Goal: Task Accomplishment & Management: Manage account settings

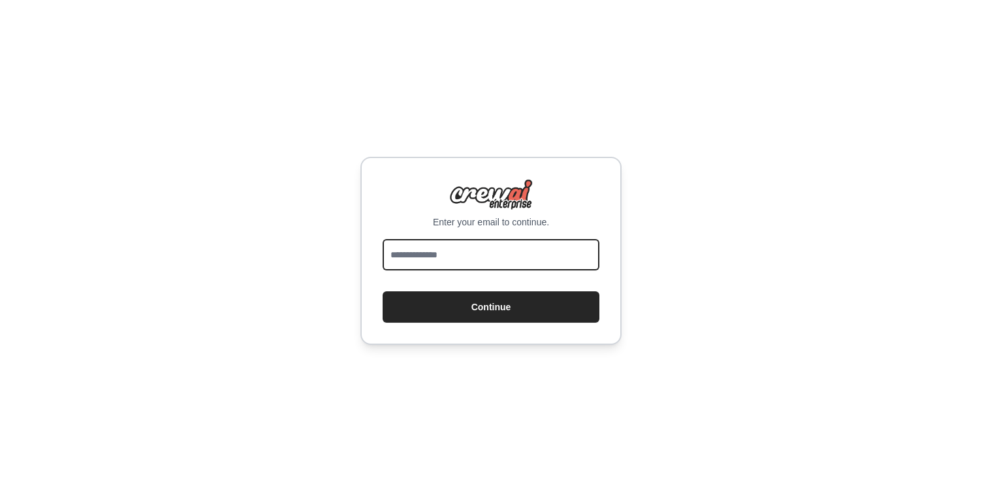
click at [548, 261] on input "email" at bounding box center [491, 254] width 217 height 31
type input "**********"
click at [731, 304] on div "**********" at bounding box center [491, 250] width 982 height 501
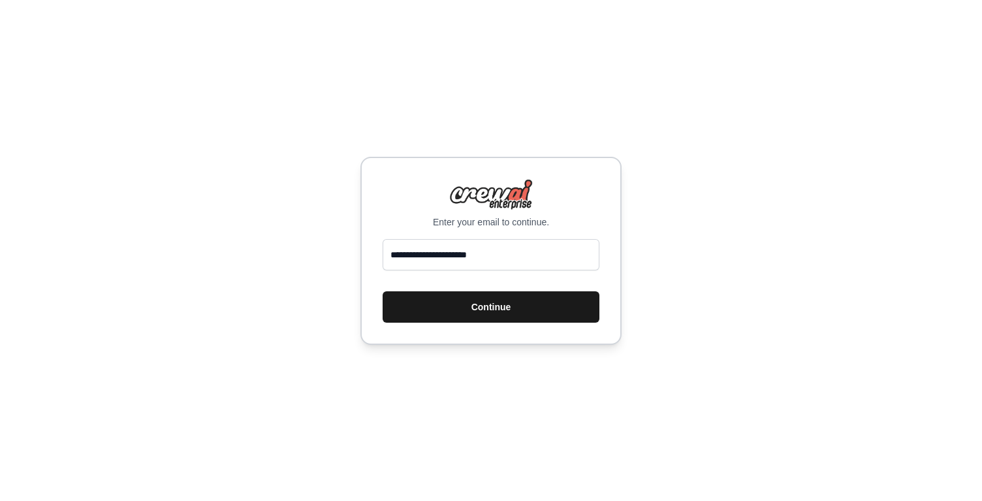
click at [549, 313] on button "Continue" at bounding box center [491, 306] width 217 height 31
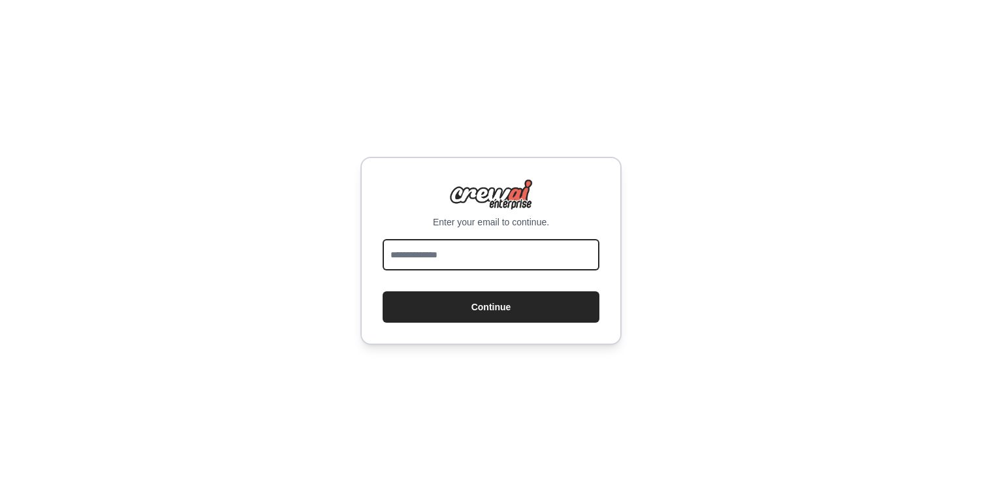
click at [515, 264] on input "email" at bounding box center [491, 254] width 217 height 31
type input "**********"
drag, startPoint x: 787, startPoint y: 330, endPoint x: 776, endPoint y: 327, distance: 10.8
click at [786, 330] on div "**********" at bounding box center [491, 250] width 982 height 501
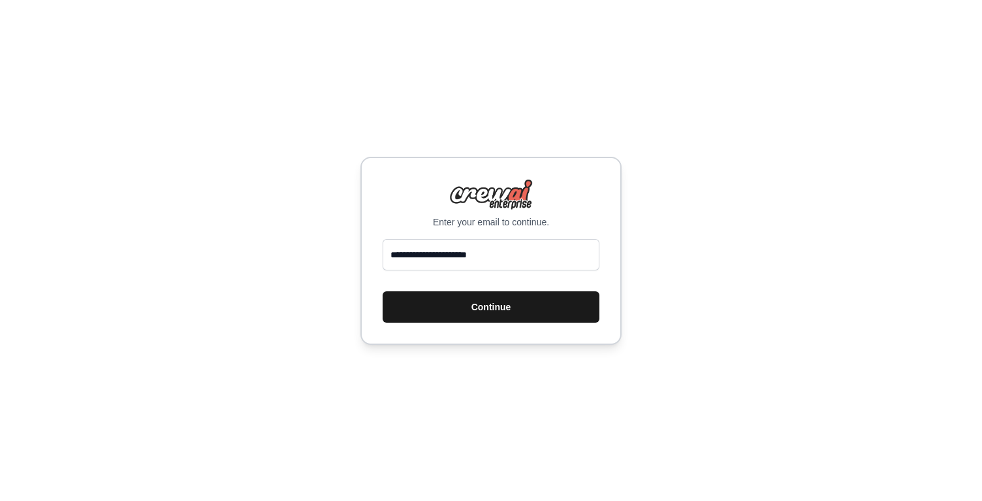
click at [524, 298] on button "Continue" at bounding box center [491, 306] width 217 height 31
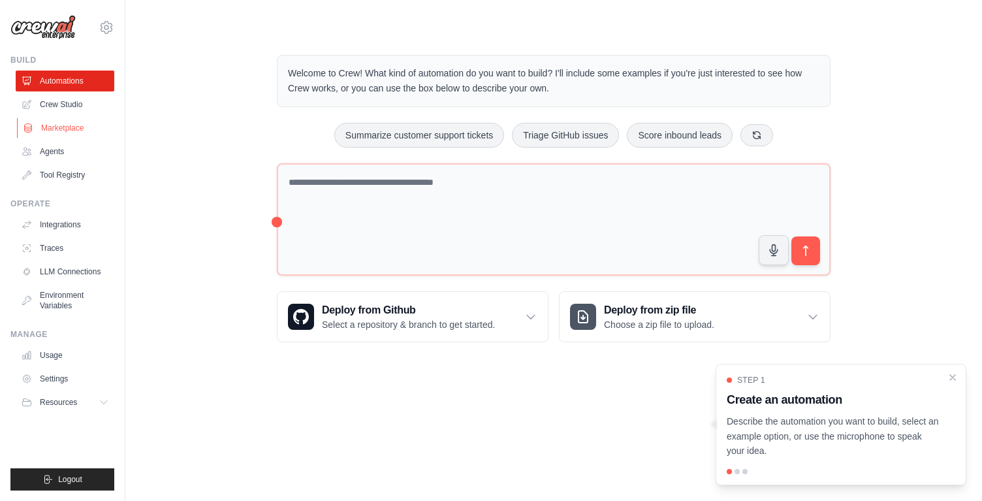
click at [55, 123] on link "Marketplace" at bounding box center [66, 128] width 99 height 21
click at [57, 147] on link "Agents" at bounding box center [66, 151] width 99 height 21
click at [183, 180] on div "Welcome to Crew! What kind of automation do you want to build? I'll include som…" at bounding box center [553, 198] width 815 height 329
click at [181, 181] on div "Welcome to Crew! What kind of automation do you want to build? I'll include som…" at bounding box center [553, 198] width 815 height 329
click at [181, 178] on div "Welcome to Crew! What kind of automation do you want to build? I'll include som…" at bounding box center [553, 198] width 815 height 329
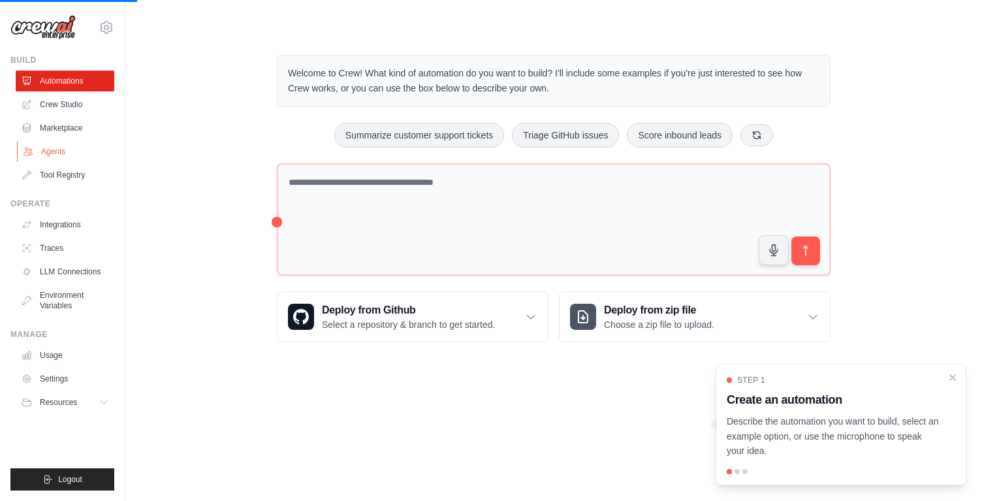
click at [67, 157] on link "Agents" at bounding box center [66, 151] width 99 height 21
click at [59, 153] on link "Agents" at bounding box center [66, 151] width 99 height 21
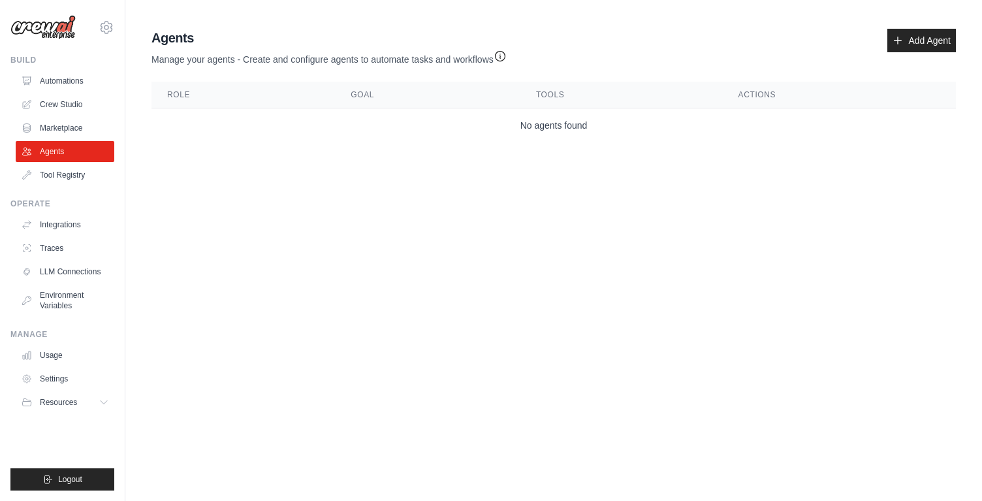
click at [370, 379] on body "sensetime.iad@gmail.com Settings Build Automations Crew Studio" at bounding box center [491, 250] width 982 height 501
click at [327, 368] on body "sensetime.iad@gmail.com Settings Build Automations Crew Studio" at bounding box center [491, 250] width 982 height 501
click at [95, 398] on button "Resources" at bounding box center [66, 402] width 99 height 21
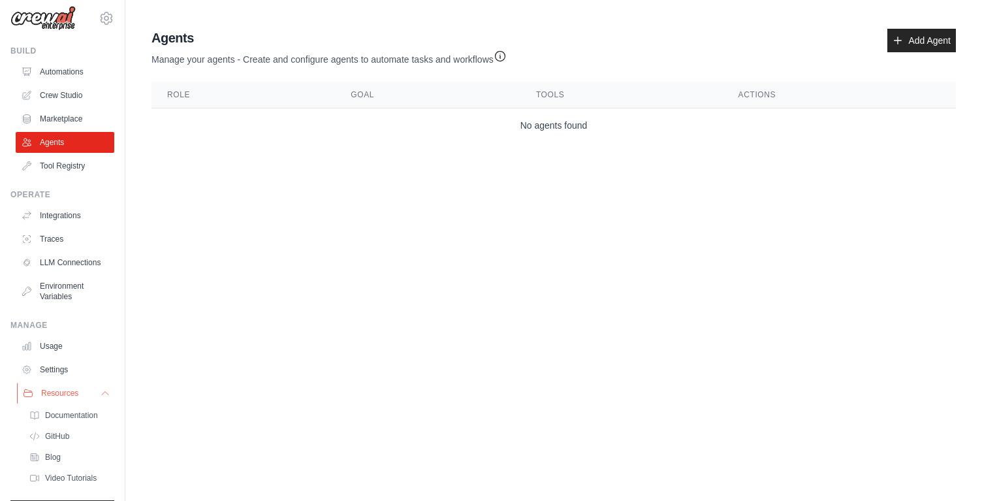
scroll to position [62, 0]
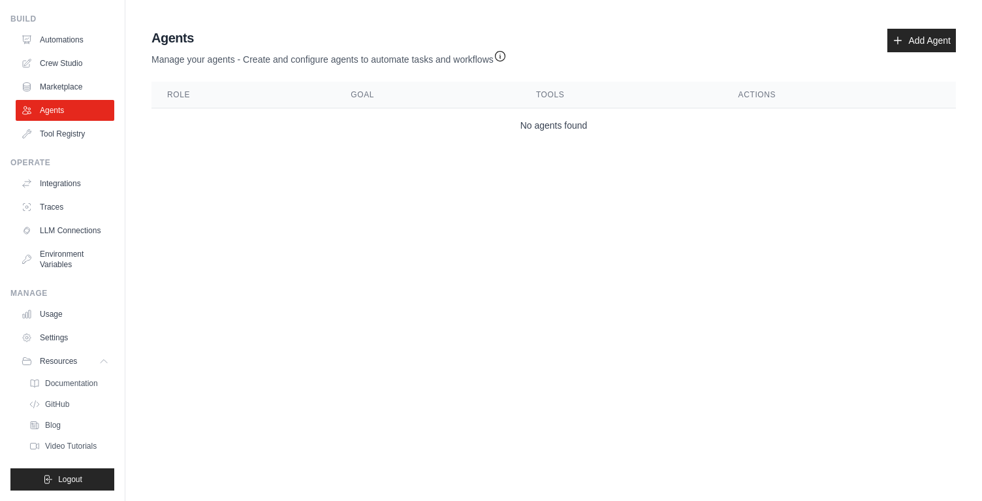
click at [231, 389] on body "sensetime.iad@gmail.com Settings Build Automations Crew Studio" at bounding box center [491, 250] width 982 height 501
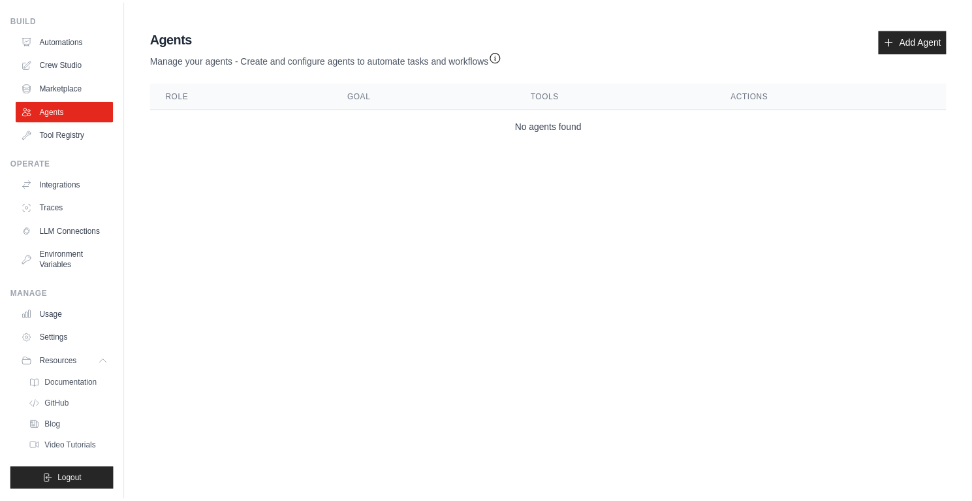
scroll to position [0, 0]
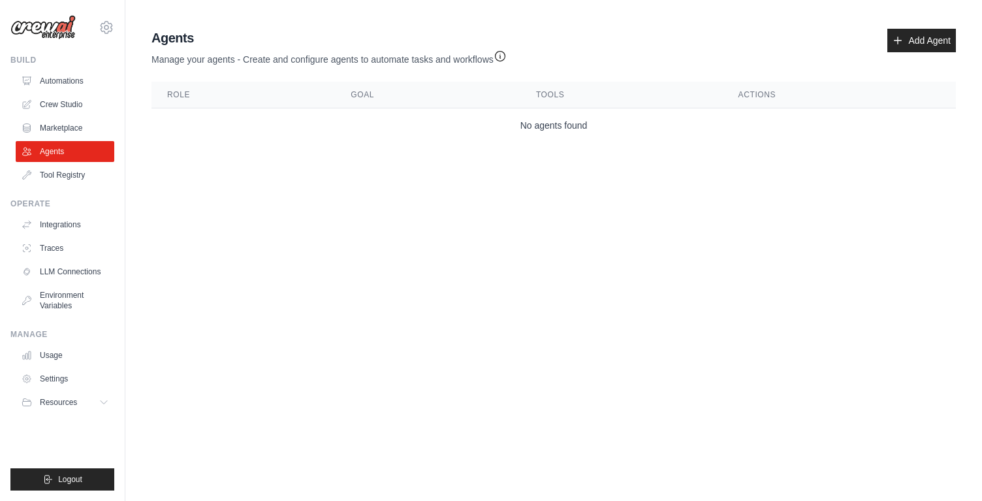
click at [221, 389] on body "sensetime.iad@gmail.com Settings Build Automations Crew Studio" at bounding box center [491, 250] width 982 height 501
click at [215, 382] on body "sensetime.iad@gmail.com Settings Build Automations Crew Studio" at bounding box center [491, 250] width 982 height 501
click at [114, 36] on div "sensetime.iad@gmail.com Settings" at bounding box center [62, 21] width 104 height 42
click at [106, 24] on icon at bounding box center [107, 28] width 16 height 16
click at [84, 92] on link "Settings" at bounding box center [106, 89] width 115 height 24
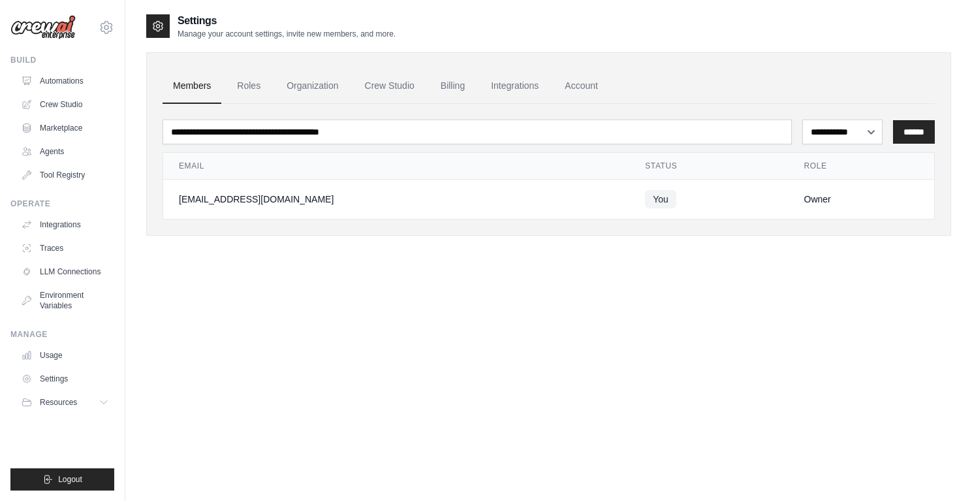
click at [561, 201] on div "[EMAIL_ADDRESS][DOMAIN_NAME]" at bounding box center [396, 199] width 435 height 13
click at [436, 171] on th "Email" at bounding box center [396, 166] width 466 height 27
click at [414, 174] on th "Email" at bounding box center [396, 166] width 466 height 27
click at [260, 89] on link "Roles" at bounding box center [249, 86] width 44 height 35
click at [458, 85] on link "Billing" at bounding box center [452, 86] width 45 height 35
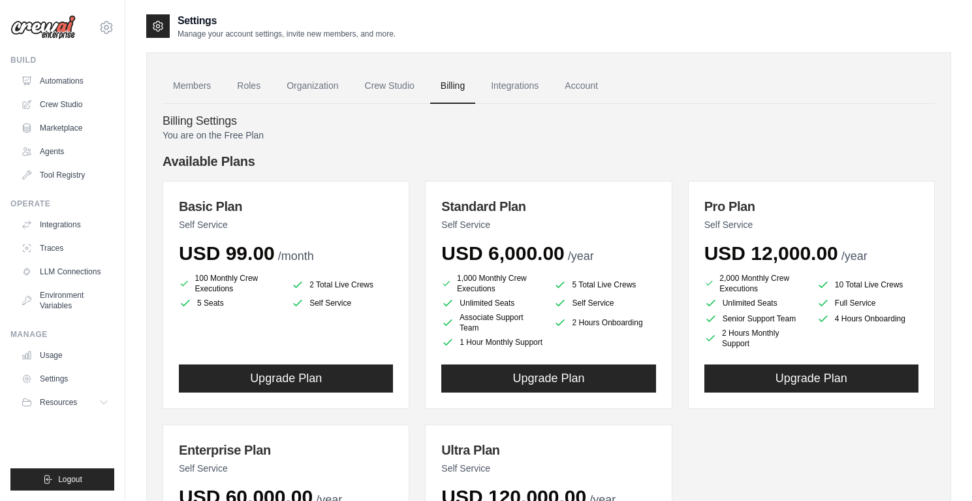
click at [447, 133] on p "You are on the Free Plan" at bounding box center [549, 135] width 773 height 13
click at [428, 134] on p "You are on the Free Plan" at bounding box center [549, 135] width 773 height 13
click at [425, 135] on p "You are on the Free Plan" at bounding box center [549, 135] width 773 height 13
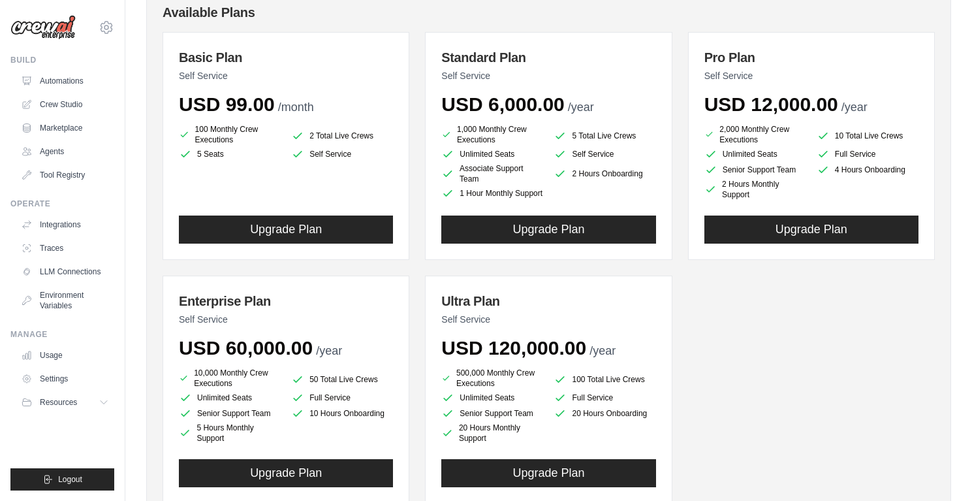
scroll to position [155, 0]
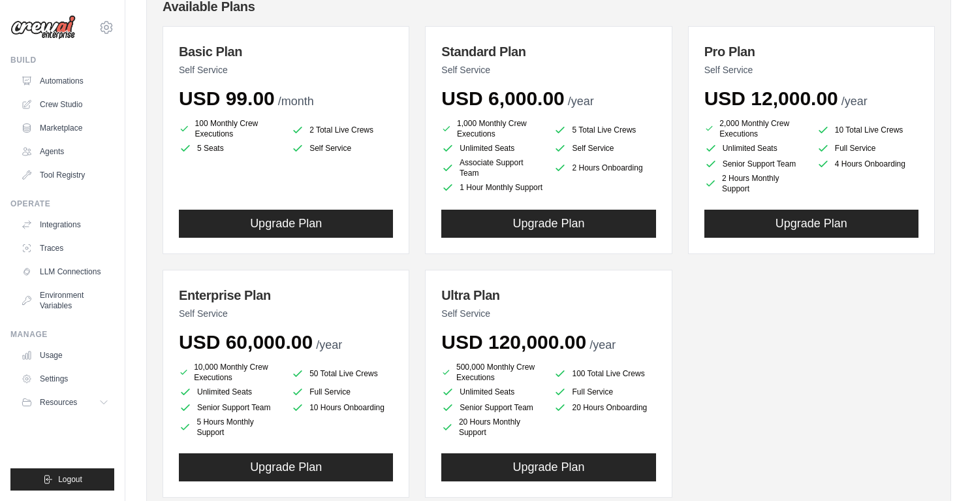
click at [709, 366] on div "Basic Plan Self Service USD 99.00 /month 100 Monthly Crew Executions 2 Total Li…" at bounding box center [549, 261] width 773 height 471
click at [701, 360] on div "Basic Plan Self Service USD 99.00 /month 100 Monthly Crew Executions 2 Total Li…" at bounding box center [549, 261] width 773 height 471
click at [709, 364] on div "Basic Plan Self Service USD 99.00 /month 100 Monthly Crew Executions 2 Total Li…" at bounding box center [549, 261] width 773 height 471
click at [710, 366] on div "Basic Plan Self Service USD 99.00 /month 100 Monthly Crew Executions 2 Total Li…" at bounding box center [549, 261] width 773 height 471
click at [705, 360] on div "Basic Plan Self Service USD 99.00 /month 100 Monthly Crew Executions 2 Total Li…" at bounding box center [549, 261] width 773 height 471
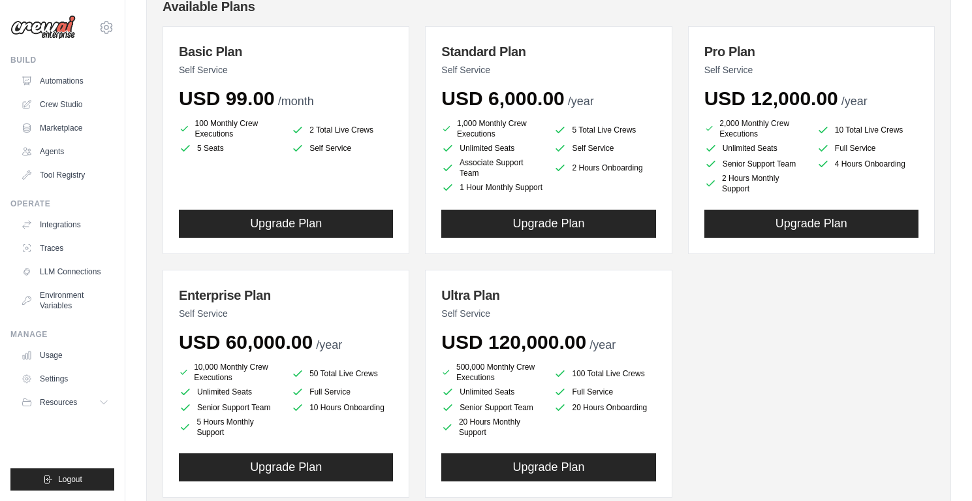
click at [665, 315] on div "Ultra Plan Self Service USD 120,000.00 /year 500,000 Monthly Crew Executions 10…" at bounding box center [548, 384] width 247 height 228
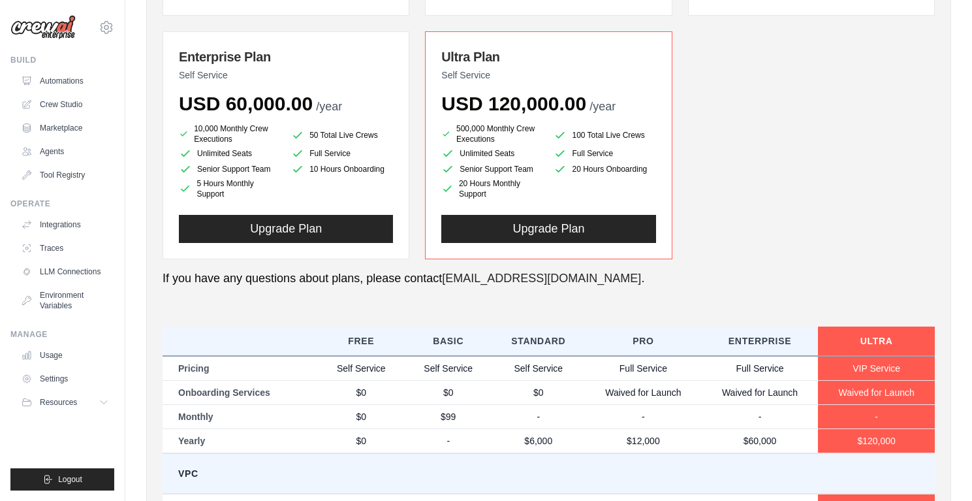
click at [694, 311] on div "You are on the Free Plan Available Plans Basic Plan Self Service USD 99.00 /mon…" at bounding box center [549, 248] width 773 height 1025
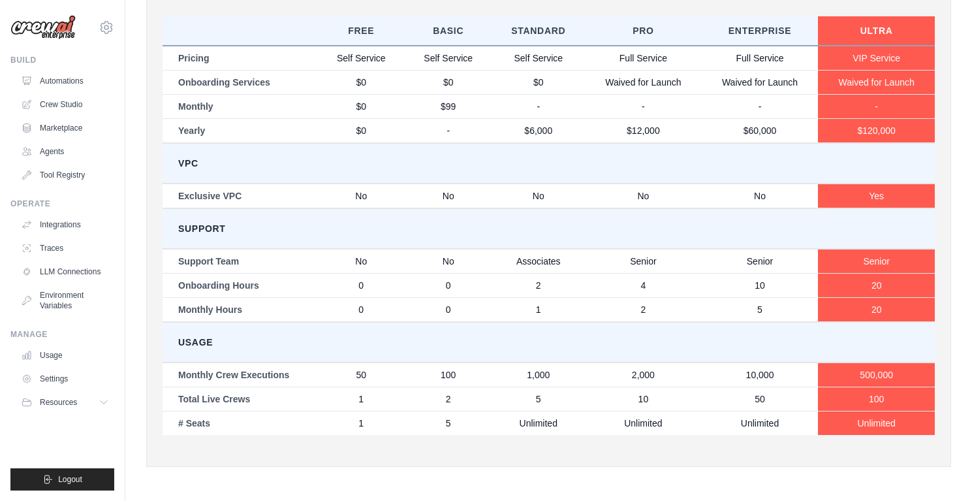
scroll to position [710, 0]
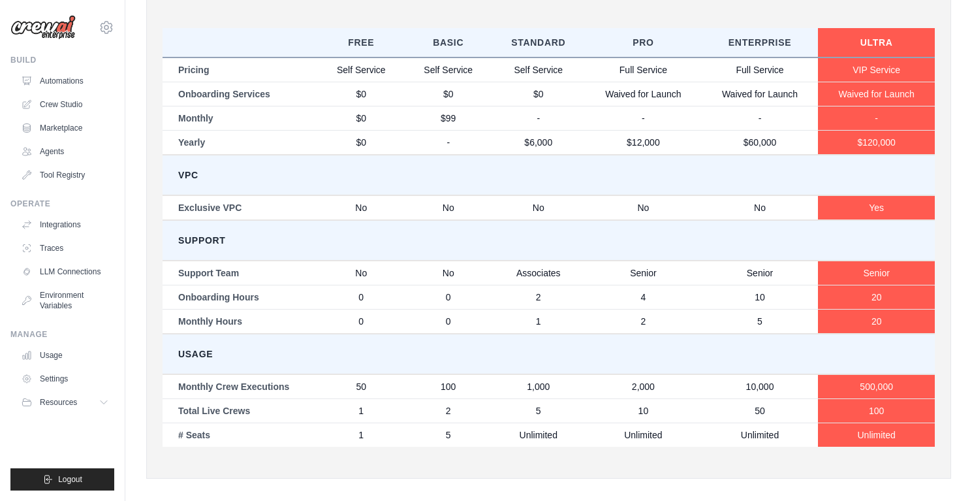
click at [886, 106] on td "Waived for Launch" at bounding box center [876, 94] width 117 height 24
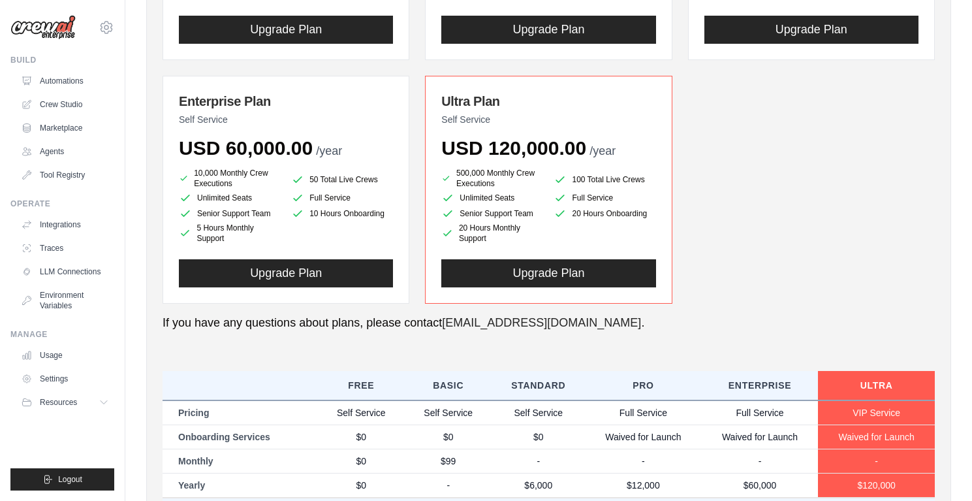
scroll to position [0, 0]
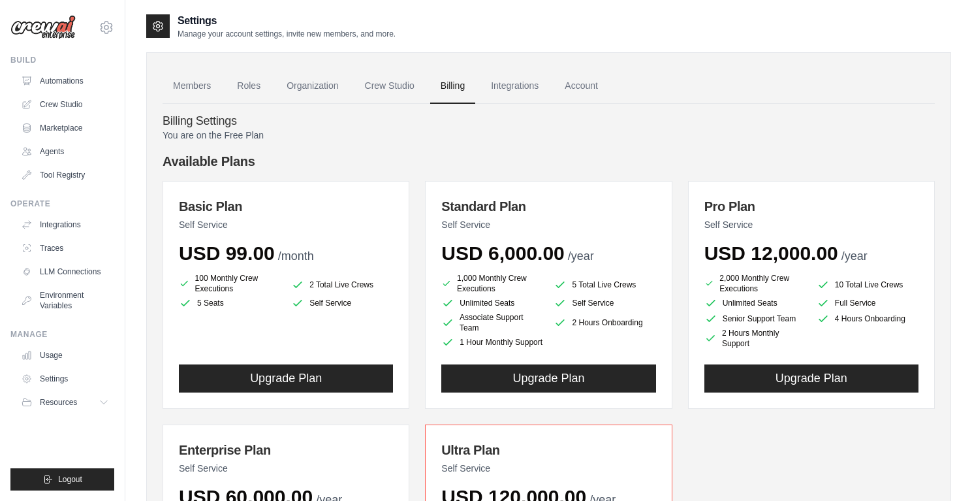
click at [355, 154] on h4 "Available Plans" at bounding box center [549, 161] width 773 height 18
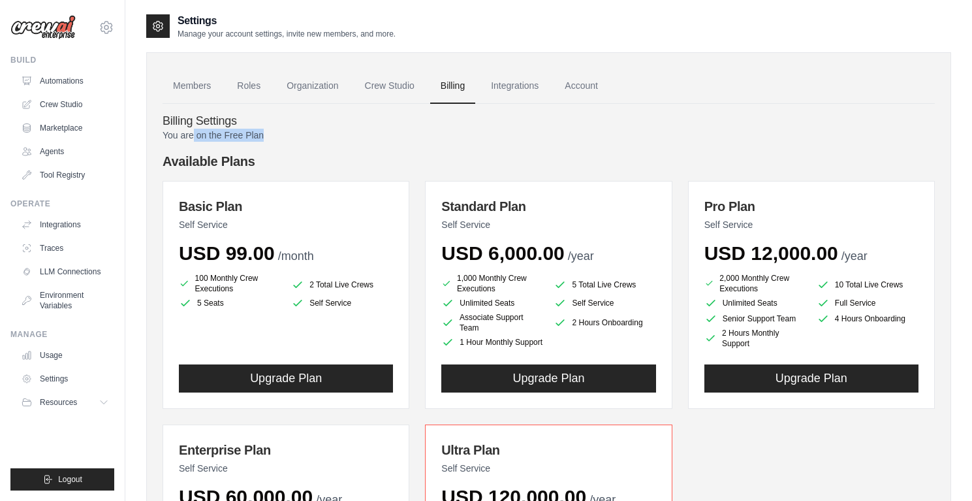
drag, startPoint x: 274, startPoint y: 136, endPoint x: 207, endPoint y: 135, distance: 66.6
click at [194, 132] on p "You are on the Free Plan" at bounding box center [549, 135] width 773 height 13
click at [296, 131] on p "You are on the Free Plan" at bounding box center [549, 135] width 773 height 13
click at [532, 91] on link "Integrations" at bounding box center [515, 86] width 69 height 35
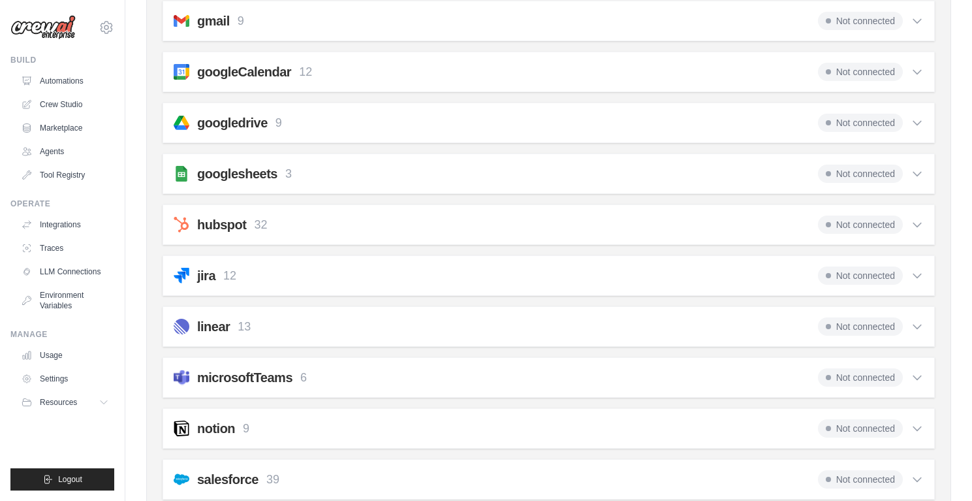
scroll to position [725, 0]
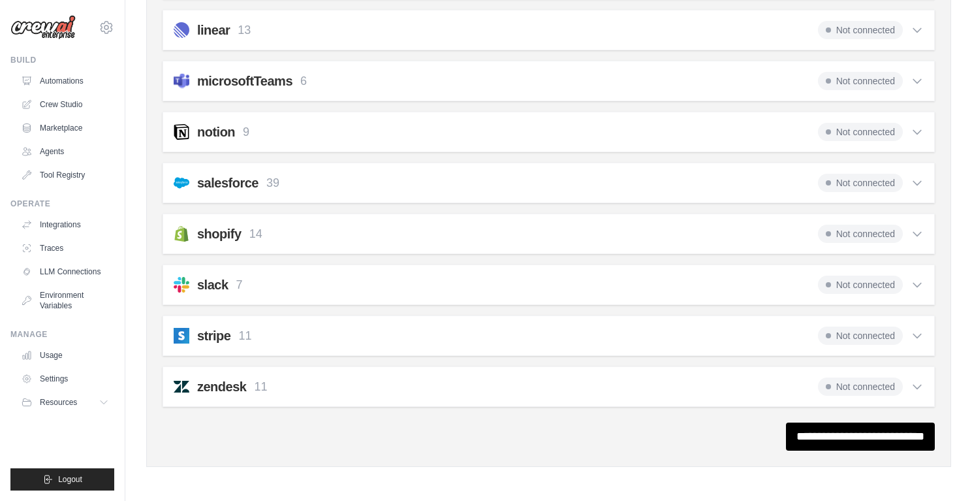
click at [556, 426] on div "**********" at bounding box center [549, 436] width 773 height 28
drag, startPoint x: 552, startPoint y: 427, endPoint x: 545, endPoint y: 431, distance: 8.2
click at [552, 428] on div "**********" at bounding box center [549, 436] width 773 height 28
click at [543, 432] on div "**********" at bounding box center [549, 436] width 773 height 28
click at [537, 434] on div "**********" at bounding box center [549, 436] width 773 height 28
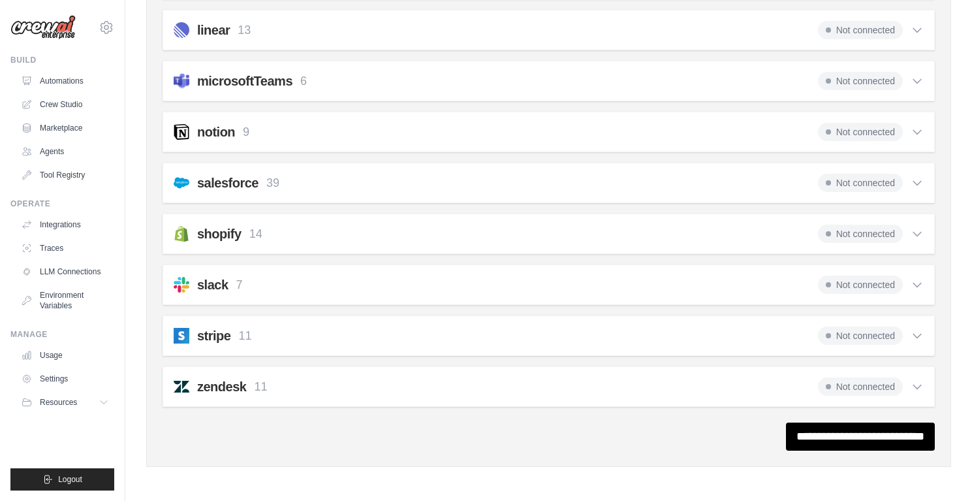
click at [535, 432] on div "**********" at bounding box center [549, 436] width 773 height 28
click at [523, 435] on div "**********" at bounding box center [549, 436] width 773 height 28
click at [522, 434] on div "**********" at bounding box center [549, 436] width 773 height 28
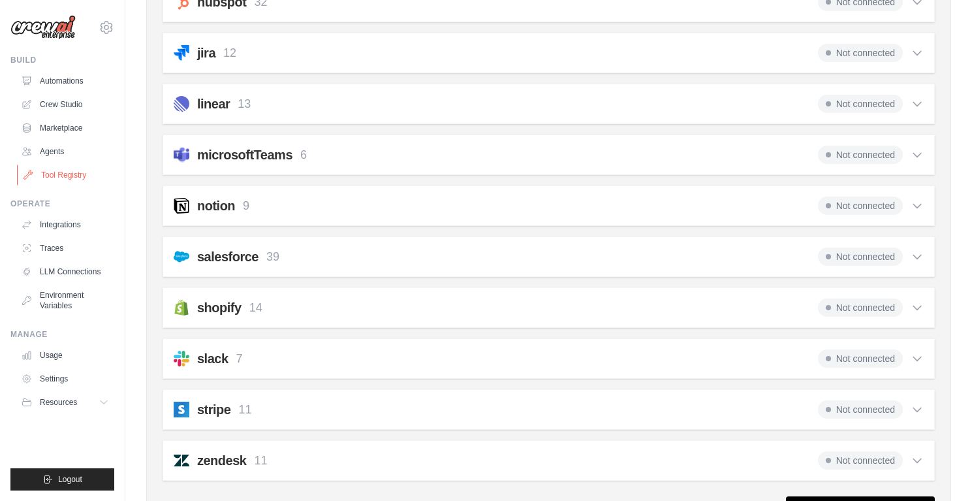
scroll to position [471, 0]
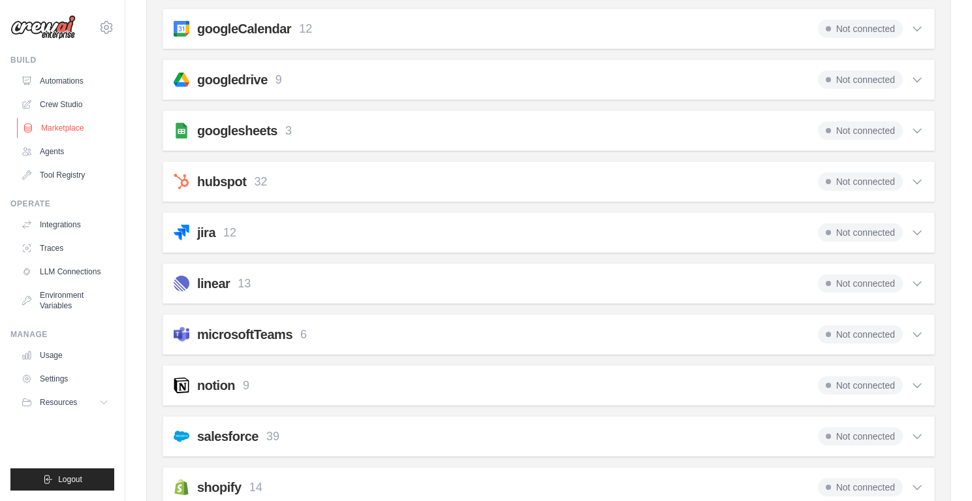
click at [71, 125] on link "Marketplace" at bounding box center [66, 128] width 99 height 21
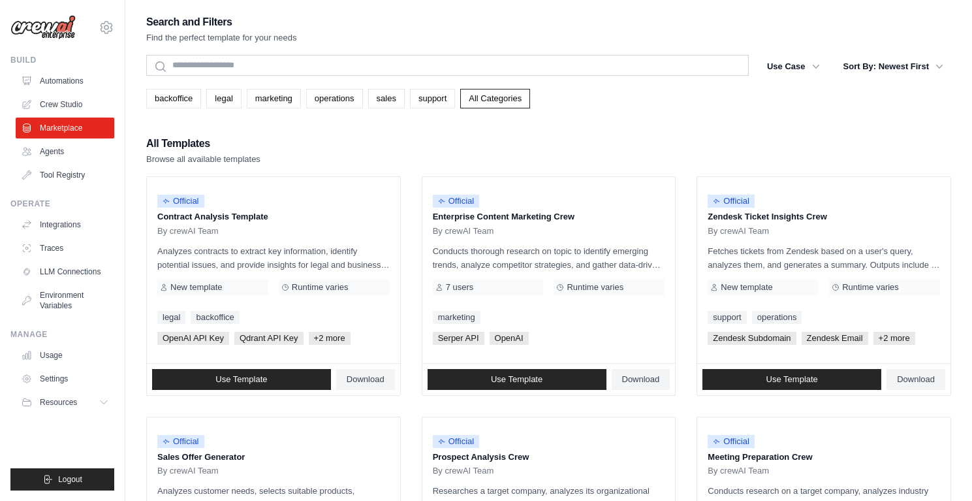
click at [48, 151] on link "Agents" at bounding box center [66, 151] width 99 height 21
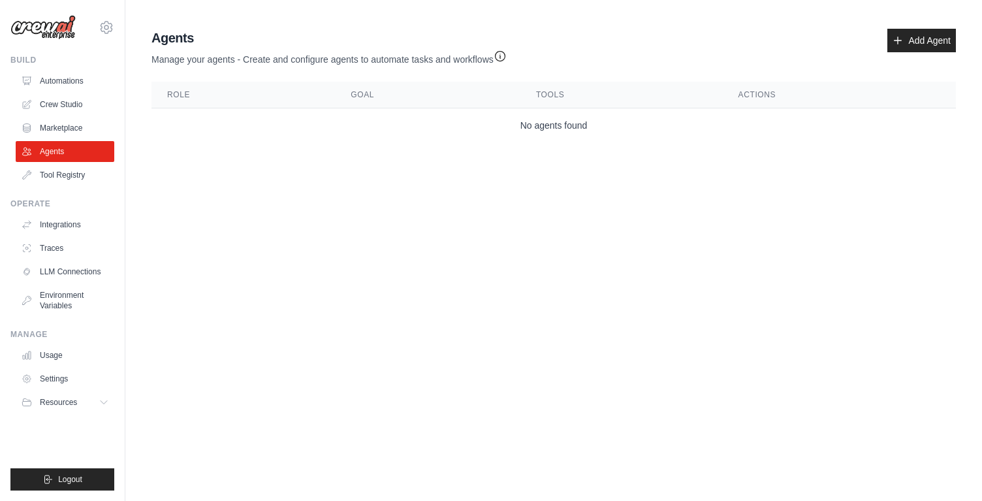
click at [654, 29] on div "Agents Manage your agents - Create and configure agents to automate tasks and w…" at bounding box center [553, 47] width 805 height 37
drag, startPoint x: 633, startPoint y: 61, endPoint x: 625, endPoint y: 63, distance: 8.6
click at [632, 62] on div "Agents Manage your agents - Create and configure agents to automate tasks and w…" at bounding box center [553, 47] width 805 height 37
click at [622, 61] on div "Agents Manage your agents - Create and configure agents to automate tasks and w…" at bounding box center [553, 47] width 805 height 37
click at [616, 48] on div "Agents Manage your agents - Create and configure agents to automate tasks and w…" at bounding box center [553, 47] width 805 height 37
